Goal: Communication & Community: Answer question/provide support

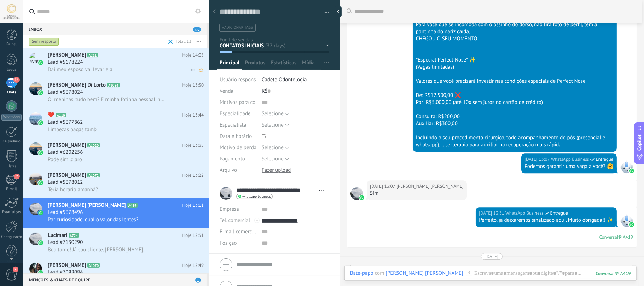
click at [104, 59] on div "Lead #5678224" at bounding box center [126, 62] width 156 height 7
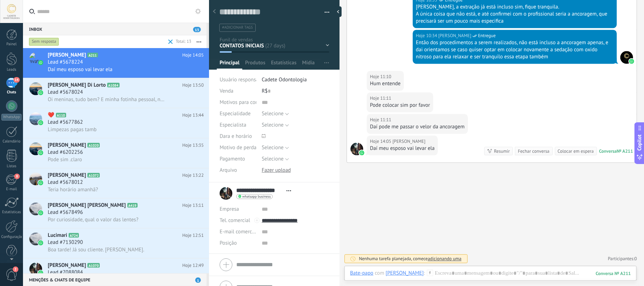
scroll to position [1018, 0]
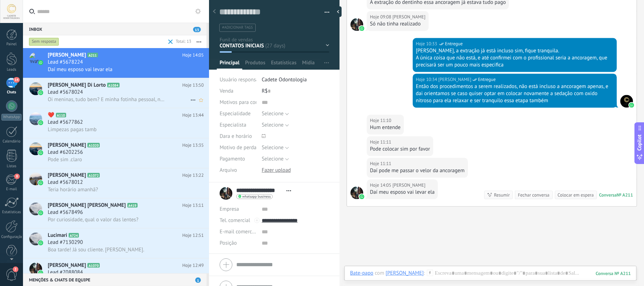
click at [131, 86] on h2 "[PERSON_NAME] Di Lorto A1084" at bounding box center [115, 85] width 135 height 7
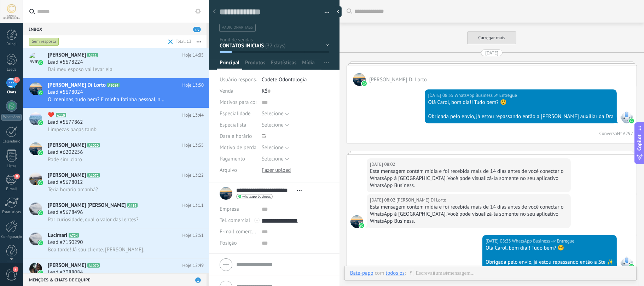
scroll to position [1511, 0]
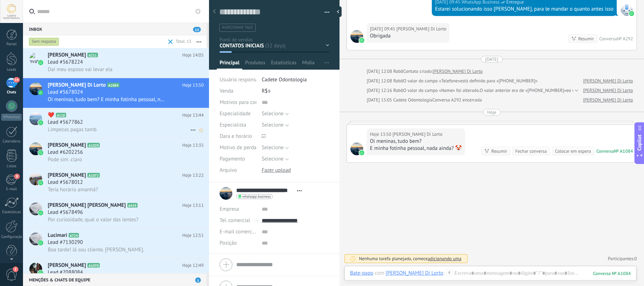
click at [154, 122] on div "Lead #5677862" at bounding box center [126, 122] width 156 height 7
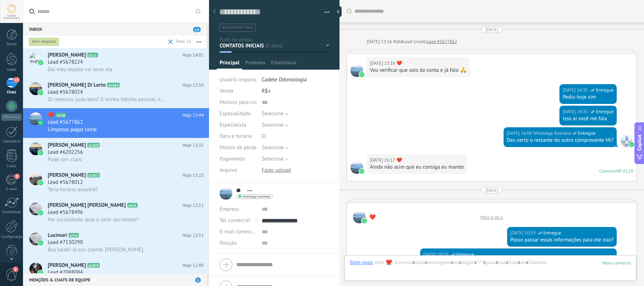
scroll to position [641, 0]
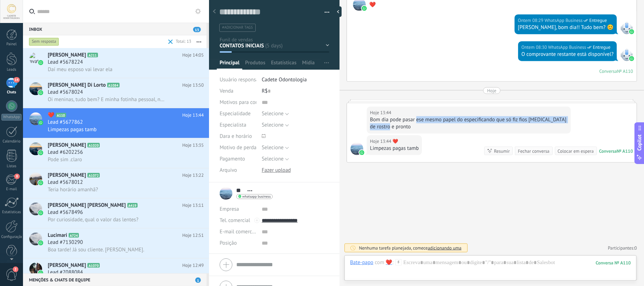
drag, startPoint x: 418, startPoint y: 121, endPoint x: 596, endPoint y: 123, distance: 178.4
click at [521, 123] on div "Bom dia pode pasar ese mesmo papel do especificando que só fiz fios [MEDICAL_DA…" at bounding box center [469, 123] width 198 height 14
click at [102, 148] on icon at bounding box center [105, 145] width 7 height 7
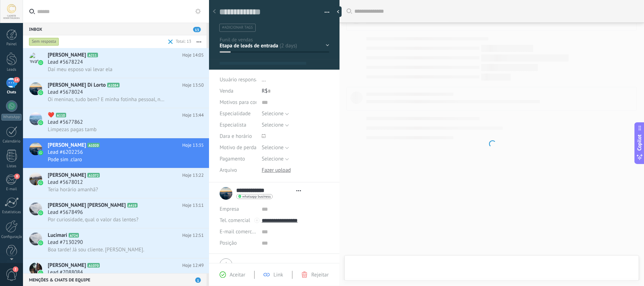
type textarea "**********"
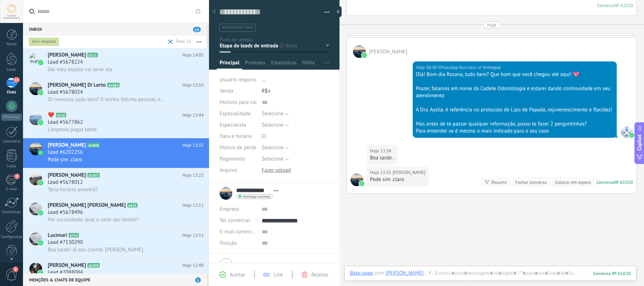
scroll to position [283, 0]
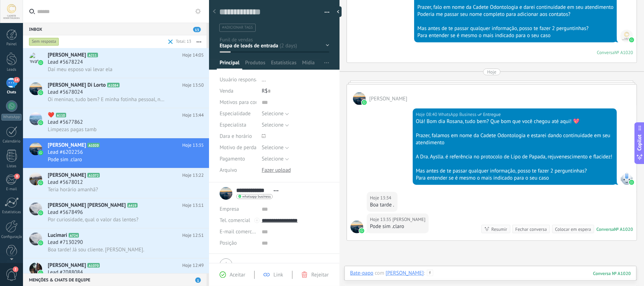
drag, startPoint x: 468, startPoint y: 277, endPoint x: 501, endPoint y: 277, distance: 33.3
click at [471, 277] on div at bounding box center [490, 280] width 281 height 21
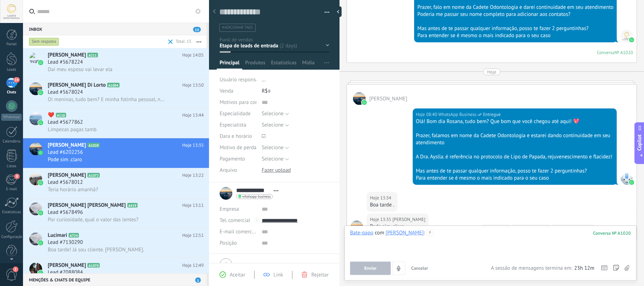
paste div
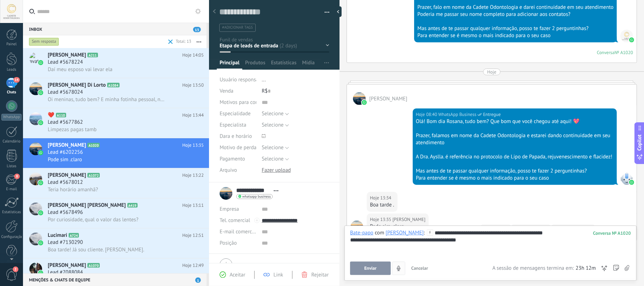
click at [383, 270] on button "Enviar" at bounding box center [370, 268] width 41 height 13
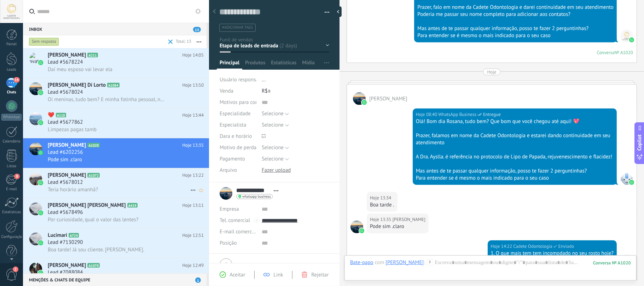
scroll to position [425, 0]
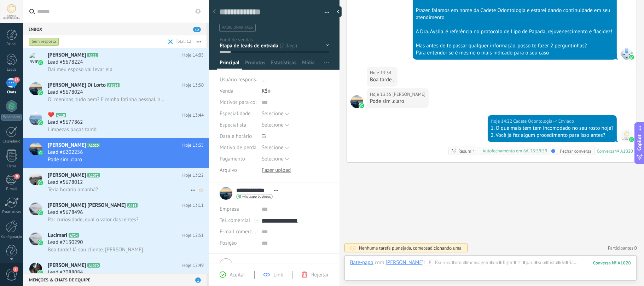
click at [74, 183] on span "Lead #5678012" at bounding box center [65, 182] width 35 height 7
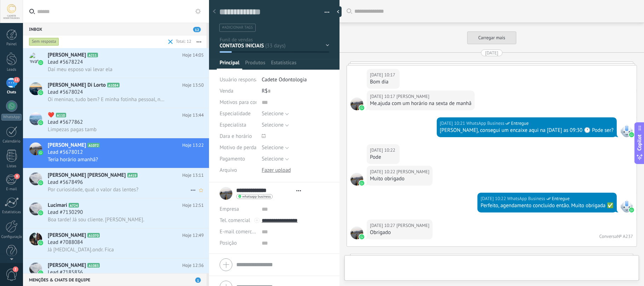
click at [101, 183] on div "Lead #5678496" at bounding box center [126, 182] width 156 height 7
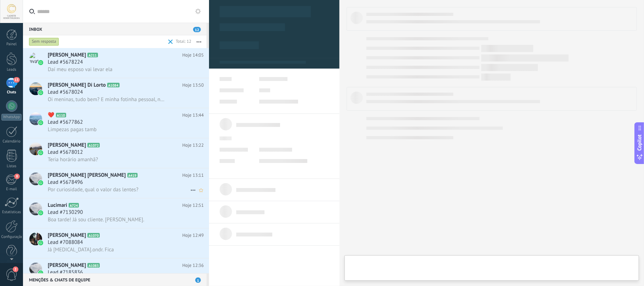
scroll to position [10, 0]
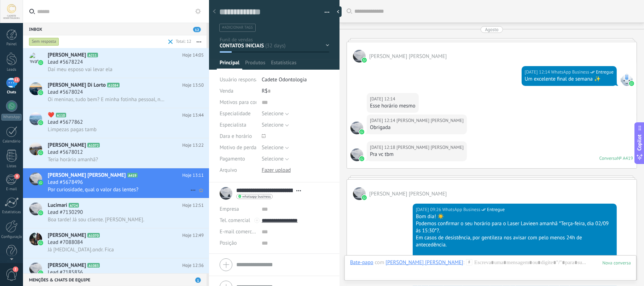
type textarea "**********"
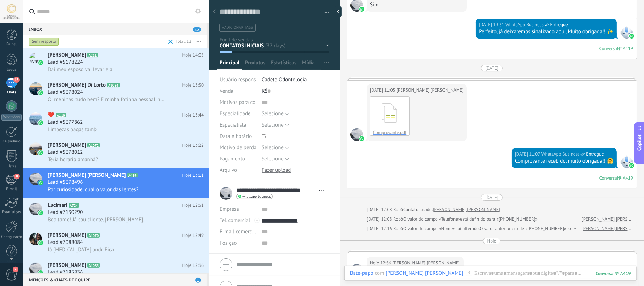
scroll to position [1776, 0]
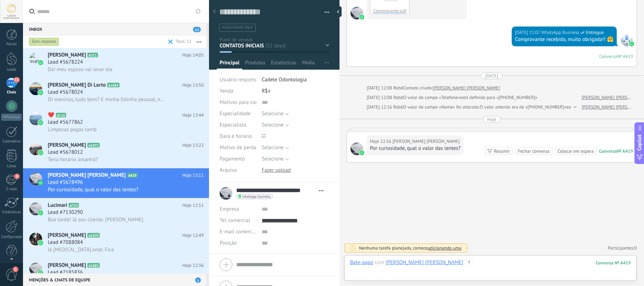
click at [498, 268] on div at bounding box center [490, 269] width 281 height 21
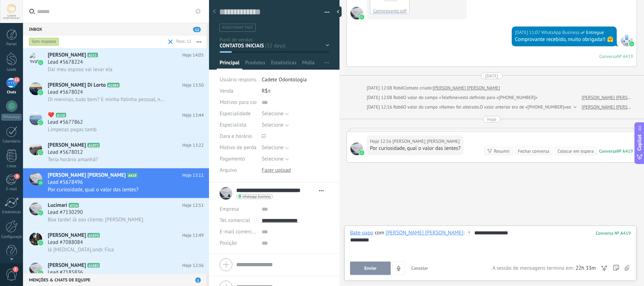
click at [360, 272] on button "Enviar" at bounding box center [370, 268] width 41 height 13
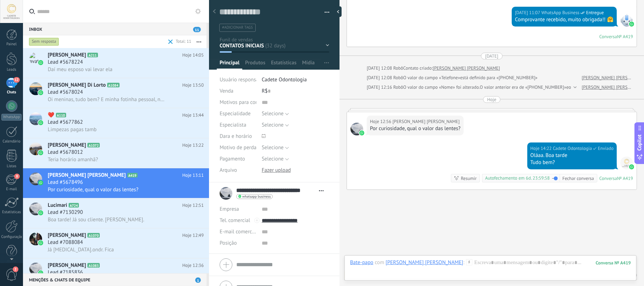
scroll to position [1823, 0]
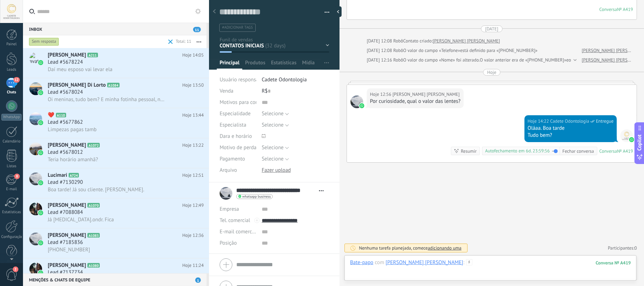
click at [481, 267] on div at bounding box center [490, 269] width 281 height 21
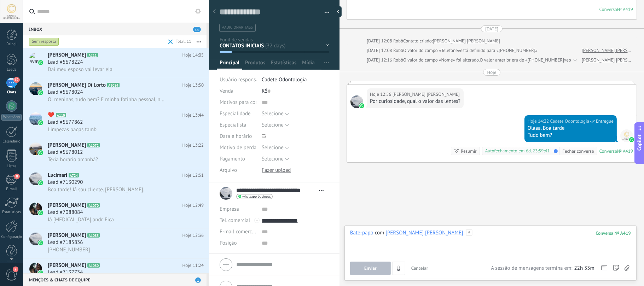
click at [490, 241] on div at bounding box center [490, 243] width 281 height 27
paste div
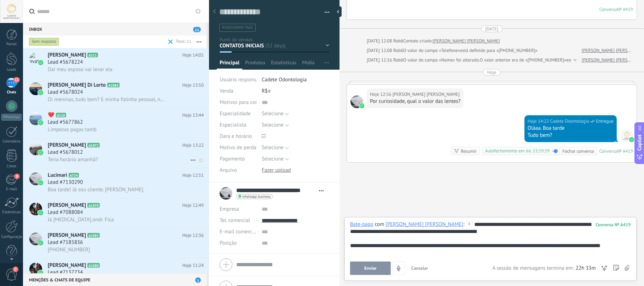
click at [65, 141] on div "[PERSON_NAME] A1072 Hoje 13:22 Lead #5678012 Teria horário amanhã?" at bounding box center [128, 153] width 161 height 30
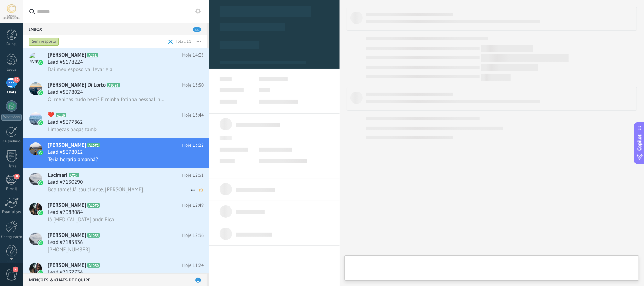
click at [85, 180] on h3 "Lead #7130290" at bounding box center [67, 182] width 39 height 7
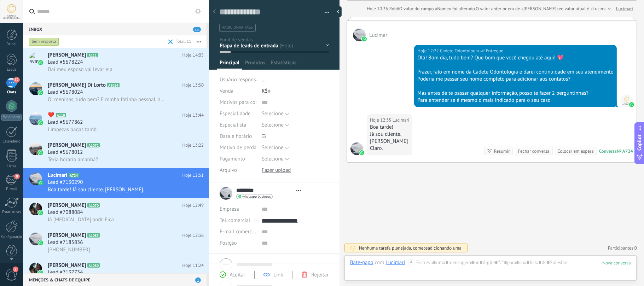
scroll to position [10, 0]
drag, startPoint x: 372, startPoint y: 135, endPoint x: 430, endPoint y: 147, distance: 59.4
click at [409, 148] on div "Boa tarde! Já sou cliente. [PERSON_NAME]." at bounding box center [389, 138] width 39 height 28
click at [409, 147] on div "Claro." at bounding box center [389, 148] width 39 height 7
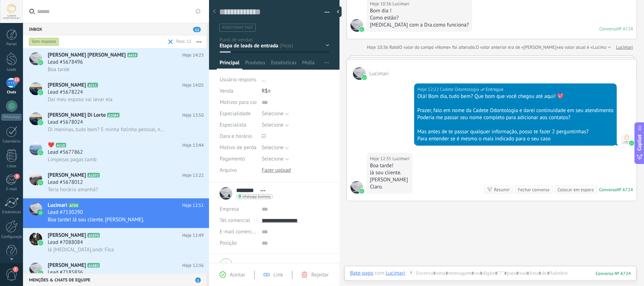
scroll to position [0, 0]
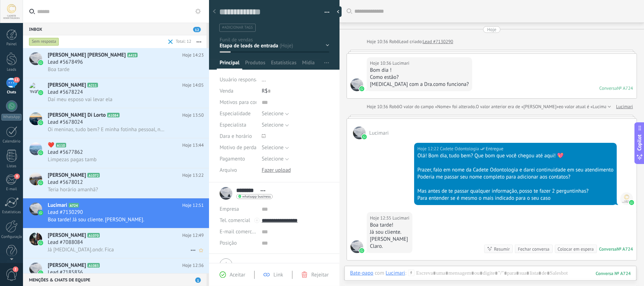
click at [115, 237] on h2 "Noemia Leal A1070" at bounding box center [115, 235] width 135 height 7
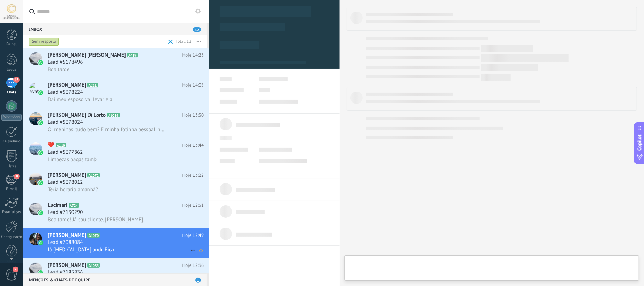
type textarea "**********"
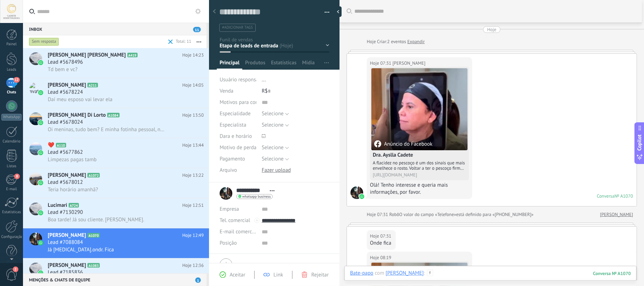
click at [493, 274] on div at bounding box center [490, 280] width 281 height 21
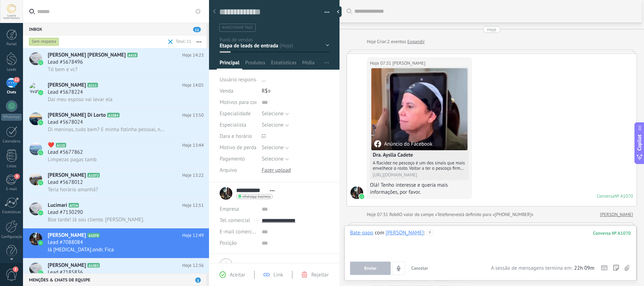
paste div
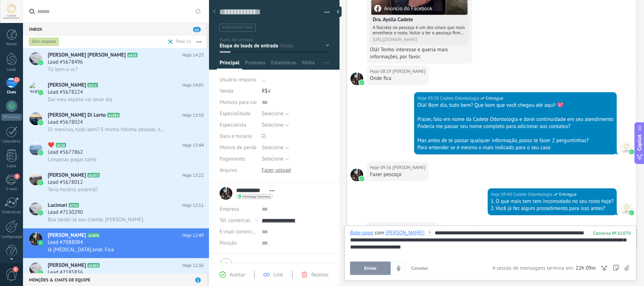
scroll to position [425, 0]
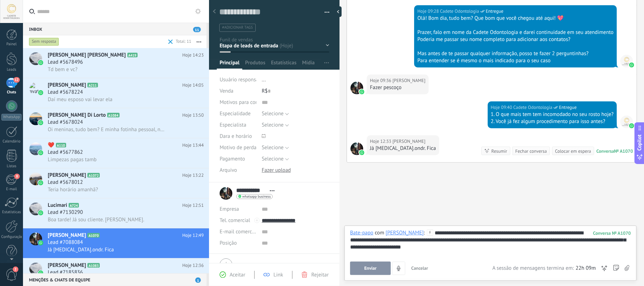
click at [369, 271] on button "Enviar" at bounding box center [370, 268] width 41 height 13
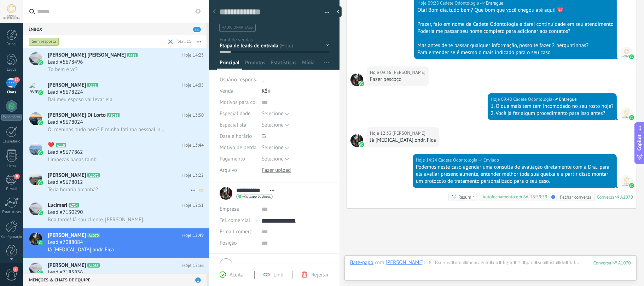
scroll to position [480, 0]
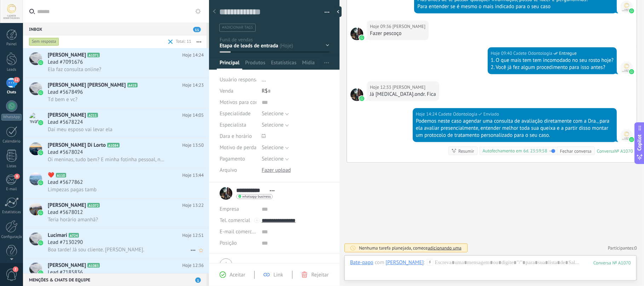
click at [96, 241] on div "Lead #7130290" at bounding box center [126, 242] width 156 height 7
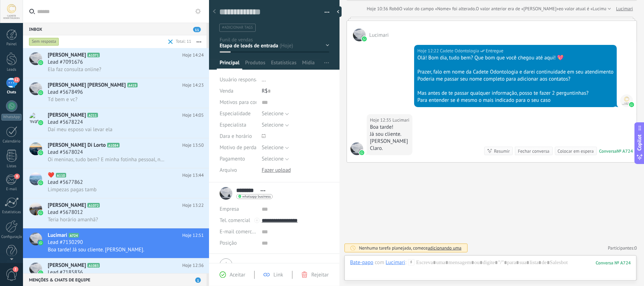
scroll to position [105, 0]
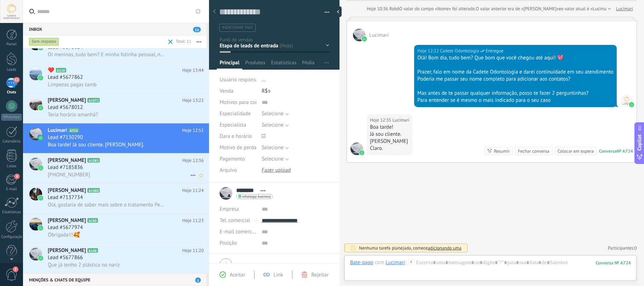
click at [107, 162] on h2 "[PERSON_NAME] A1083" at bounding box center [115, 160] width 135 height 7
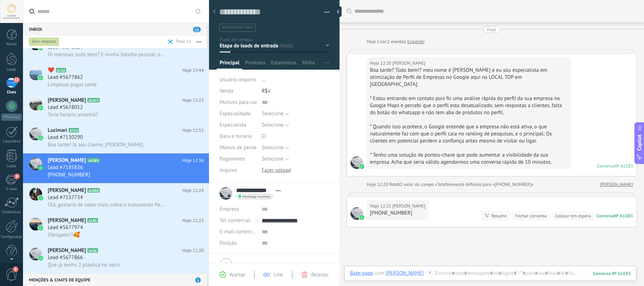
drag, startPoint x: 532, startPoint y: 210, endPoint x: 466, endPoint y: 210, distance: 65.8
click at [531, 213] on div "Fechar conversa" at bounding box center [531, 216] width 31 height 7
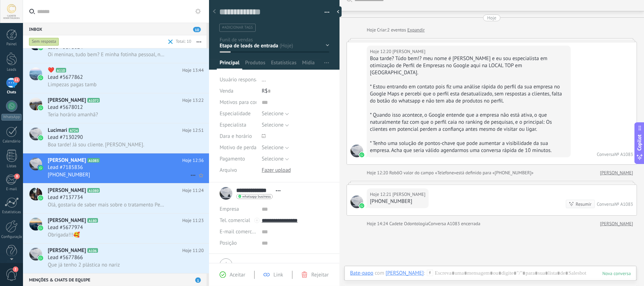
scroll to position [76, 0]
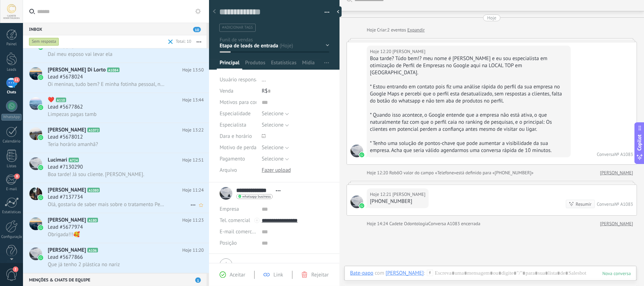
click at [98, 195] on div "Lead #7137734" at bounding box center [126, 197] width 156 height 7
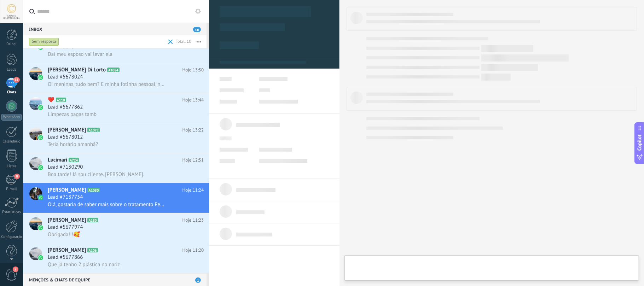
type textarea "**********"
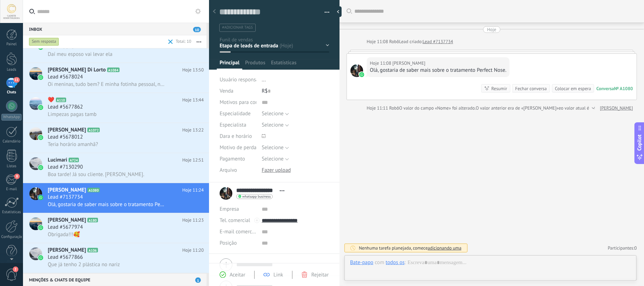
scroll to position [10, 0]
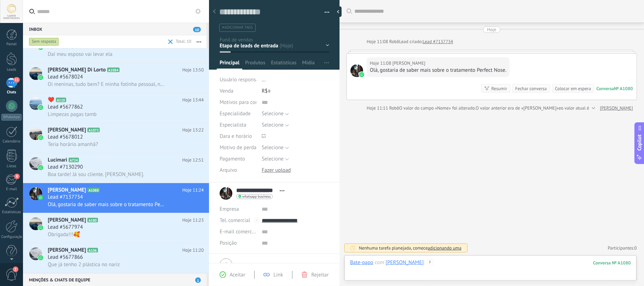
click at [448, 264] on div at bounding box center [490, 269] width 281 height 21
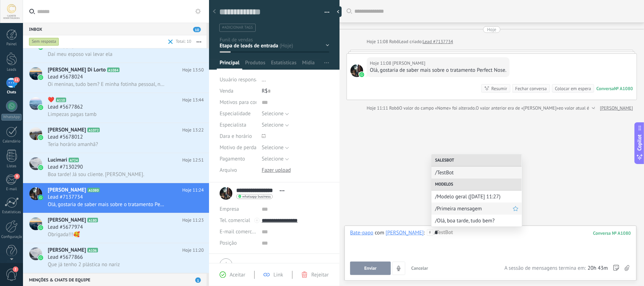
click at [491, 210] on span "/Primeira mensagem" at bounding box center [474, 209] width 78 height 7
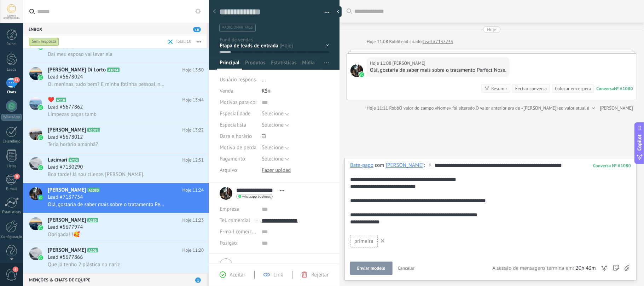
click at [377, 272] on button "Enviar modelo" at bounding box center [371, 268] width 42 height 13
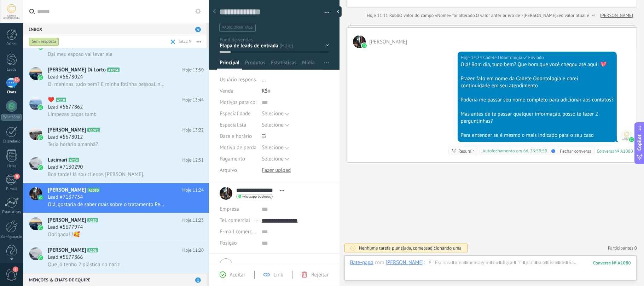
scroll to position [46, 0]
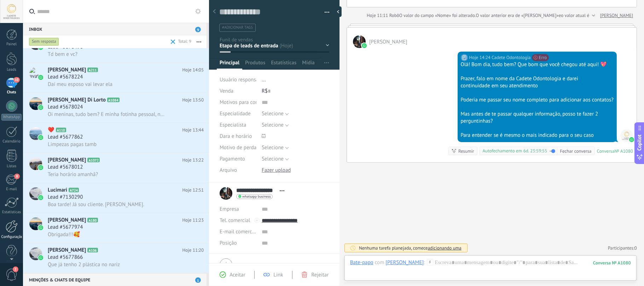
click at [16, 233] on div at bounding box center [12, 226] width 12 height 12
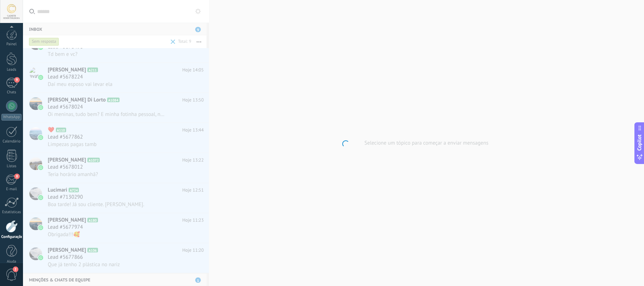
scroll to position [8, 0]
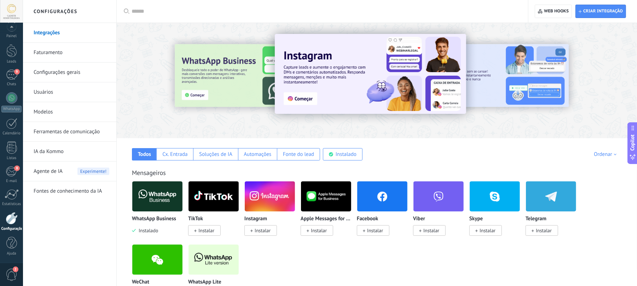
click at [50, 110] on link "Modelos" at bounding box center [72, 112] width 76 height 20
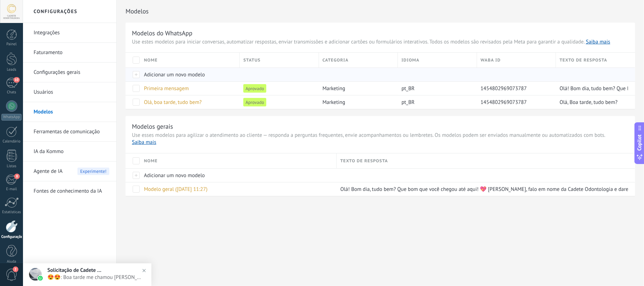
click at [161, 75] on span "Adicionar um novo modelo" at bounding box center [174, 74] width 61 height 7
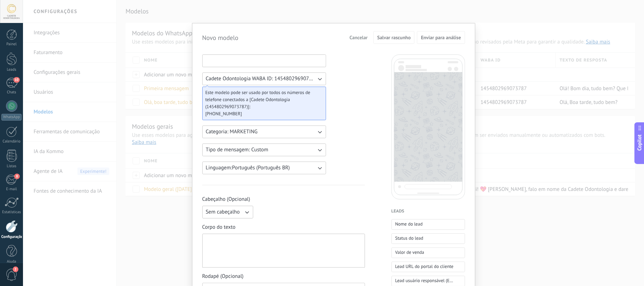
click at [244, 58] on input at bounding box center [264, 60] width 123 height 11
type input "***"
click at [248, 76] on span "Cadete Odontologia WABA ID: 1454802969073787" at bounding box center [261, 78] width 110 height 7
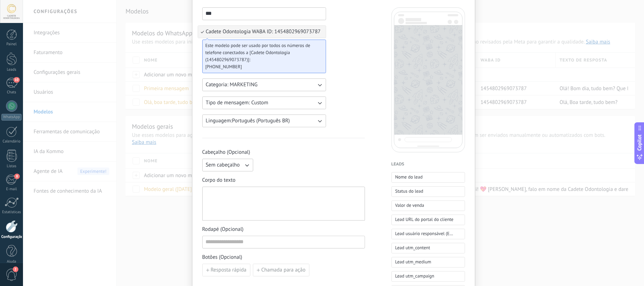
click at [258, 82] on button "Categoria: MARKETING" at bounding box center [264, 85] width 124 height 13
click at [243, 84] on li "UTILITY" at bounding box center [262, 85] width 128 height 12
click at [240, 201] on div at bounding box center [284, 204] width 156 height 28
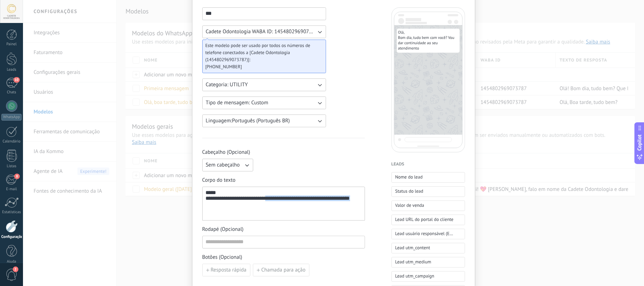
drag, startPoint x: 274, startPoint y: 201, endPoint x: 340, endPoint y: 210, distance: 66.7
click at [340, 209] on div "**********" at bounding box center [283, 202] width 155 height 13
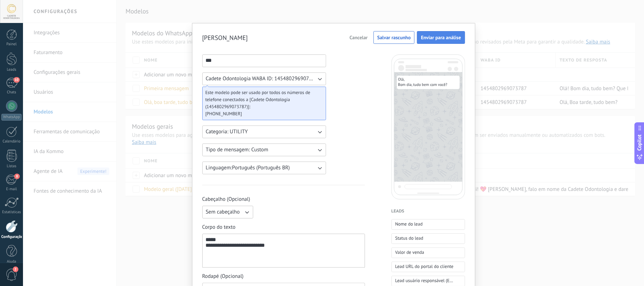
click at [441, 39] on span "Enviar para análise" at bounding box center [441, 37] width 40 height 5
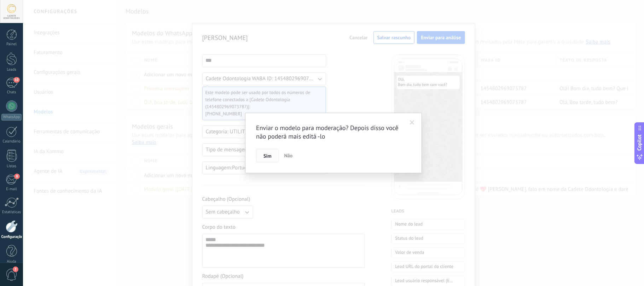
click at [268, 161] on button "Sim" at bounding box center [267, 155] width 23 height 13
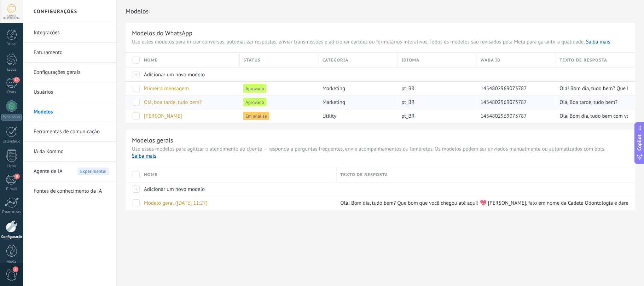
click at [174, 105] on span "Olá, boa tarde, tudo bem?" at bounding box center [173, 102] width 58 height 7
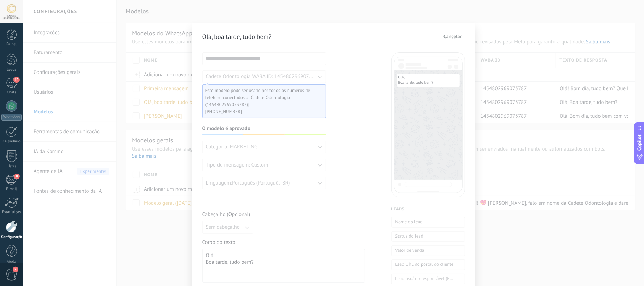
drag, startPoint x: 459, startPoint y: 38, endPoint x: 457, endPoint y: 35, distance: 4.0
click at [459, 37] on span "Cancelar" at bounding box center [453, 36] width 18 height 5
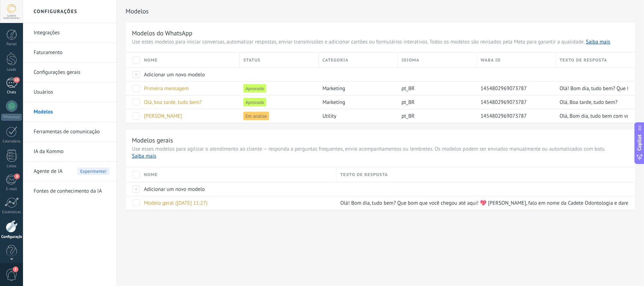
scroll to position [8, 0]
click at [7, 81] on link "10 Chats" at bounding box center [11, 78] width 23 height 17
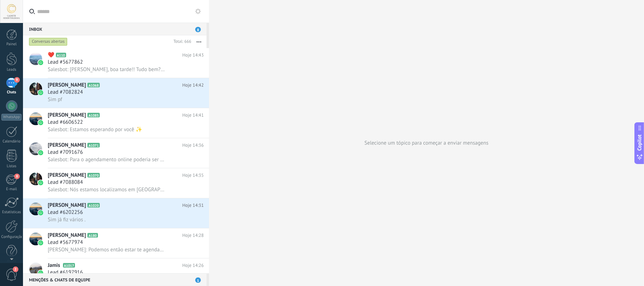
click at [55, 42] on div "Conversas abertas" at bounding box center [48, 42] width 39 height 8
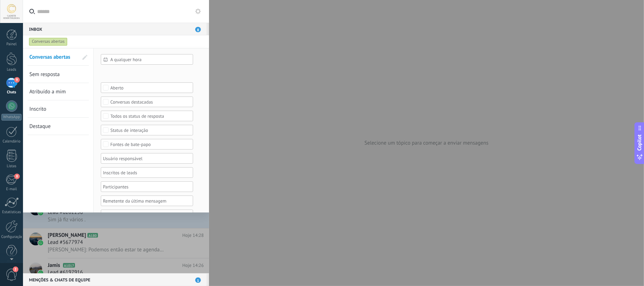
click at [49, 70] on link "Sem resposta" at bounding box center [53, 74] width 49 height 17
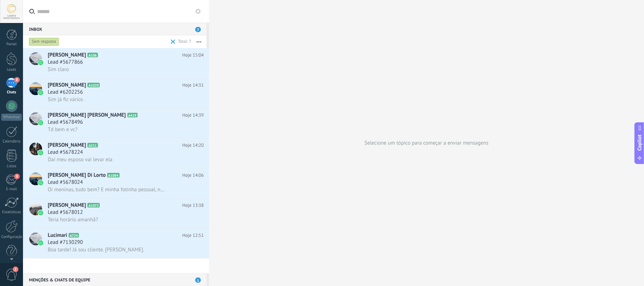
click at [81, 59] on span "Lead #5677866" at bounding box center [65, 62] width 35 height 7
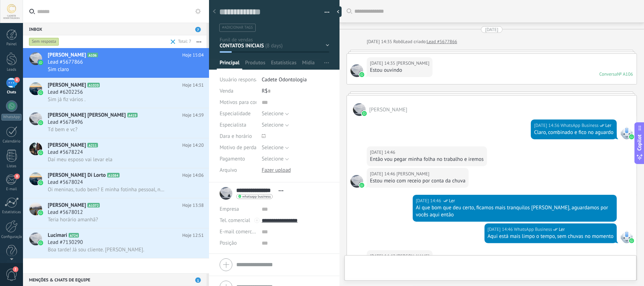
scroll to position [10, 0]
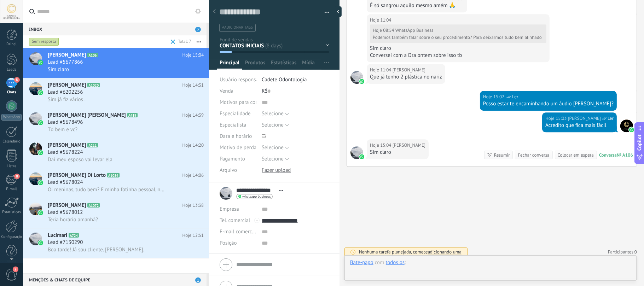
drag, startPoint x: 416, startPoint y: 264, endPoint x: 417, endPoint y: 268, distance: 4.3
click at [417, 268] on div at bounding box center [490, 269] width 281 height 21
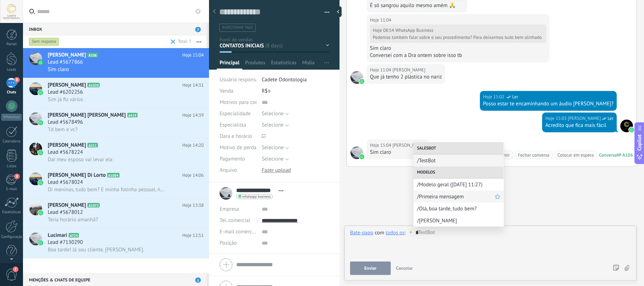
click at [455, 196] on span "/Primeira mensagem" at bounding box center [456, 197] width 78 height 7
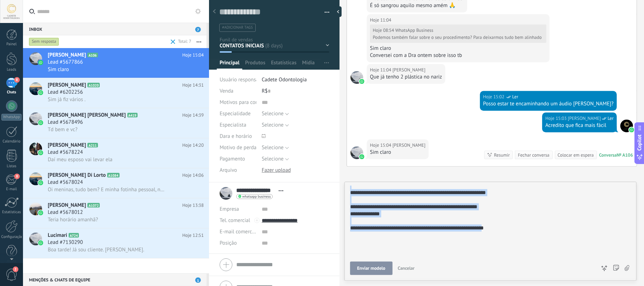
scroll to position [50, 0]
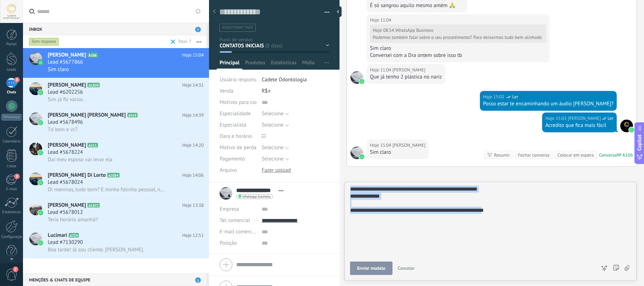
drag, startPoint x: 472, startPoint y: 204, endPoint x: 485, endPoint y: 255, distance: 52.9
click at [485, 255] on div "**********" at bounding box center [489, 196] width 279 height 120
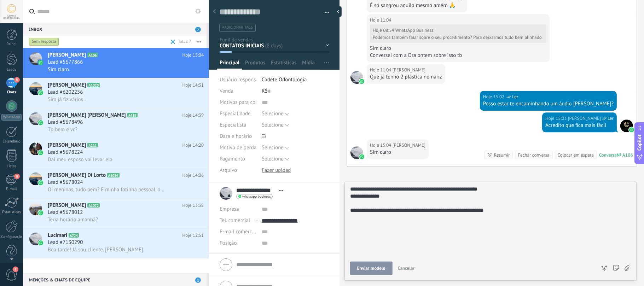
scroll to position [0, 0]
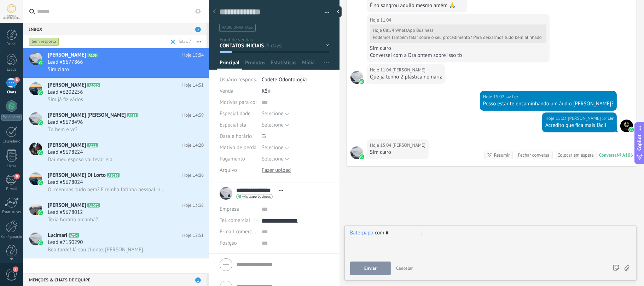
type input "*"
click at [428, 243] on div at bounding box center [490, 243] width 281 height 27
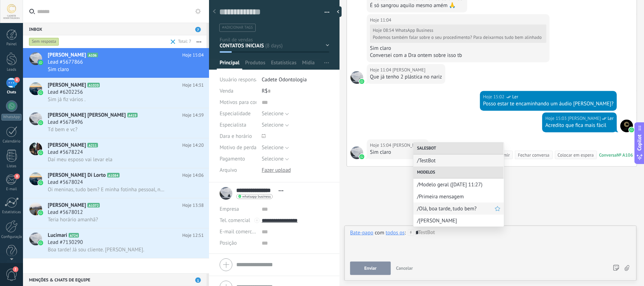
click at [425, 208] on span "/Olá, boa tarde, tudo bem?" at bounding box center [456, 209] width 78 height 7
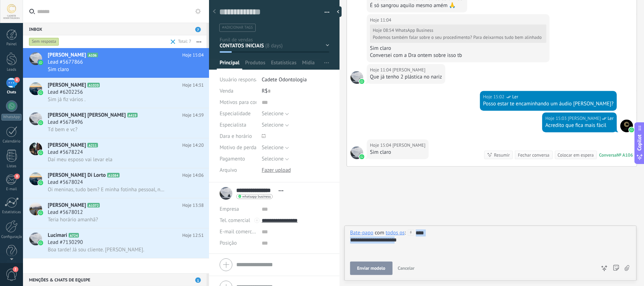
drag, startPoint x: 415, startPoint y: 240, endPoint x: 415, endPoint y: 234, distance: 6.0
click at [415, 234] on div "**********" at bounding box center [490, 243] width 281 height 27
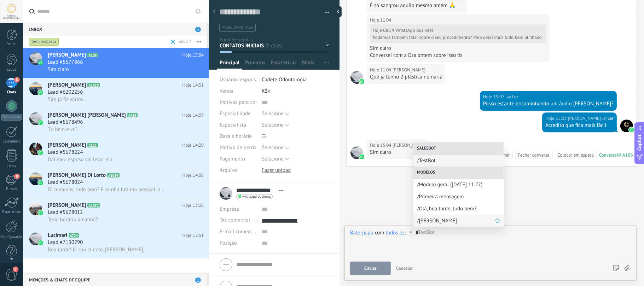
click at [440, 224] on span "/Ola" at bounding box center [456, 221] width 78 height 7
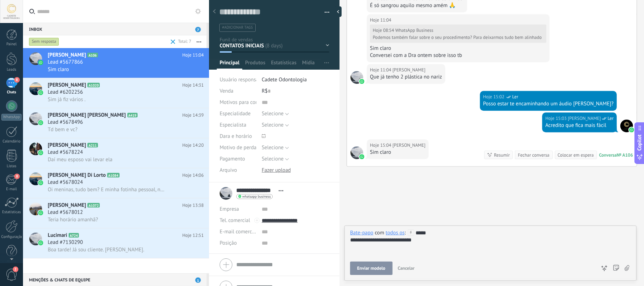
click at [406, 265] on span "Cancelar" at bounding box center [406, 268] width 17 height 6
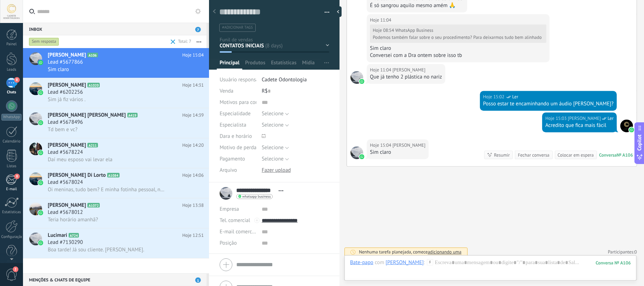
click at [6, 179] on div "8" at bounding box center [12, 179] width 12 height 11
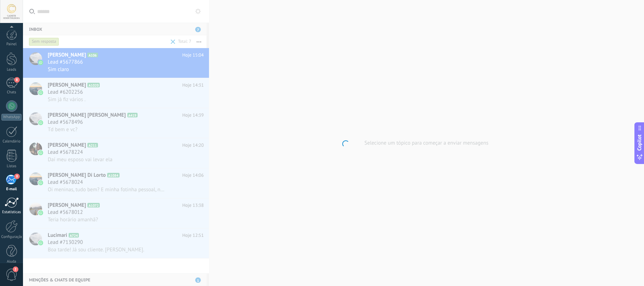
scroll to position [8, 0]
click at [12, 229] on div "Configurações" at bounding box center [11, 229] width 21 height 5
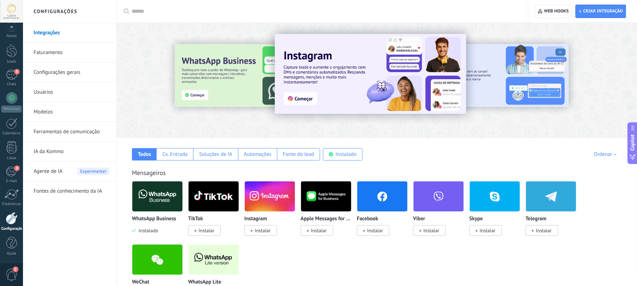
click at [47, 114] on link "Modelos" at bounding box center [72, 112] width 76 height 20
